Goal: Navigation & Orientation: Find specific page/section

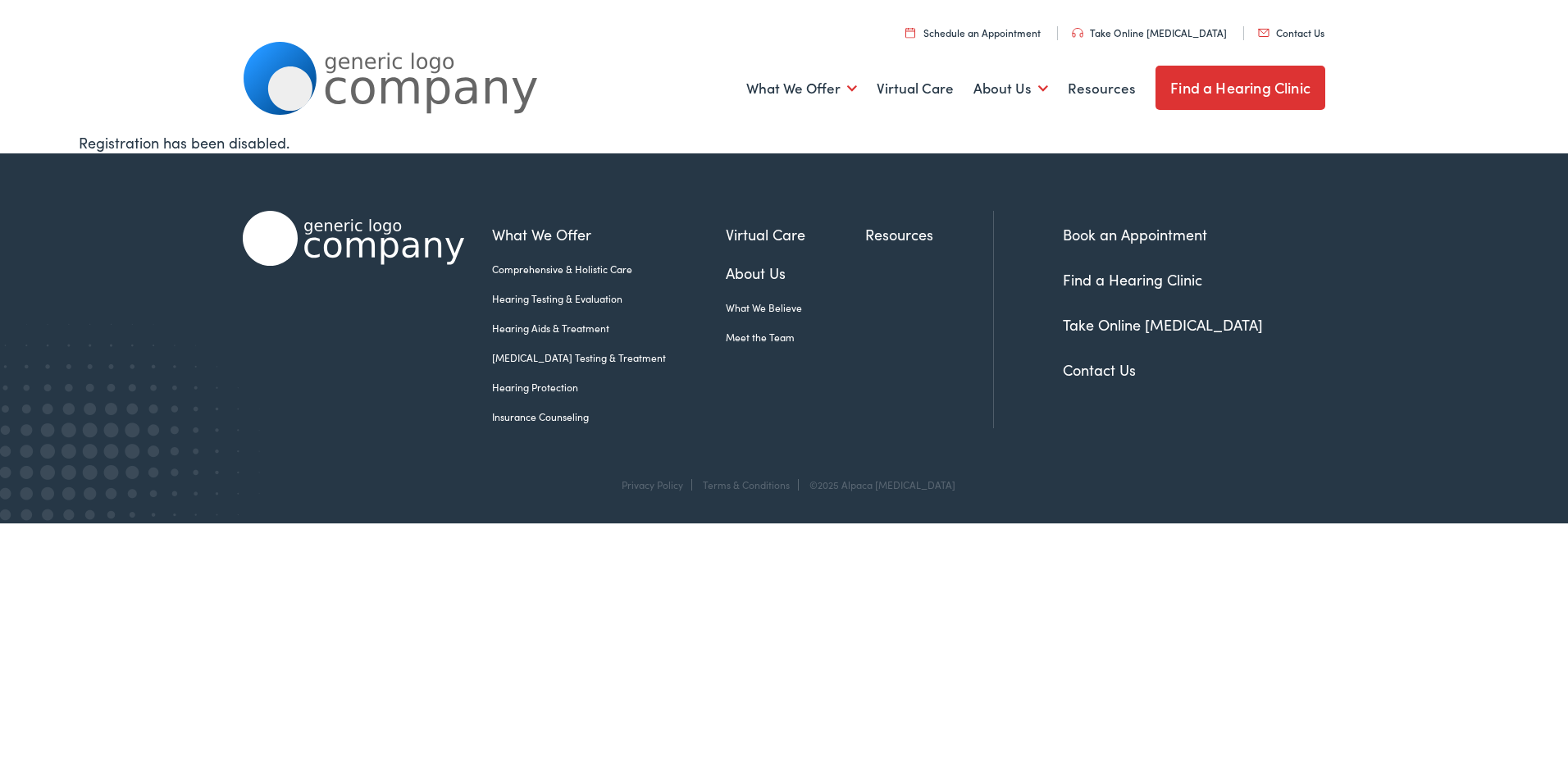
click at [770, 337] on link "Meet the Team" at bounding box center [796, 336] width 139 height 15
